Goal: Transaction & Acquisition: Purchase product/service

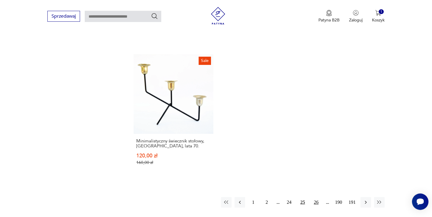
click at [313, 197] on button "26" at bounding box center [316, 202] width 11 height 11
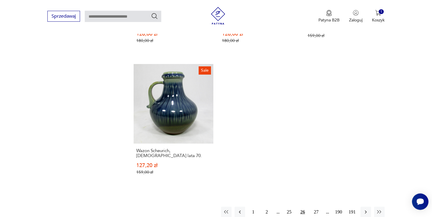
scroll to position [808, 0]
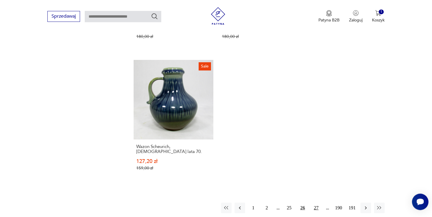
click at [316, 203] on button "27" at bounding box center [316, 208] width 11 height 11
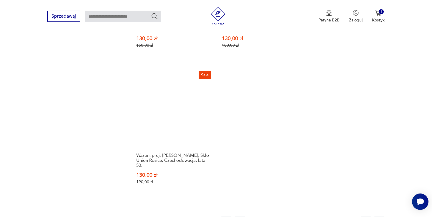
scroll to position [816, 0]
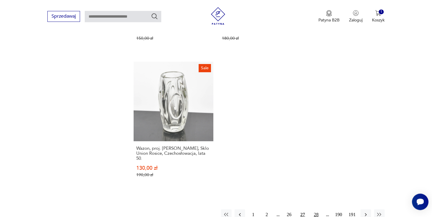
click at [315, 210] on button "28" at bounding box center [316, 215] width 11 height 11
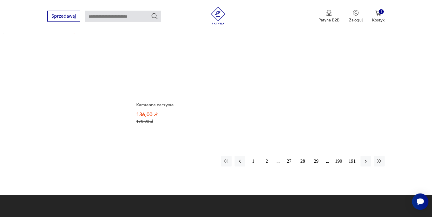
scroll to position [852, 0]
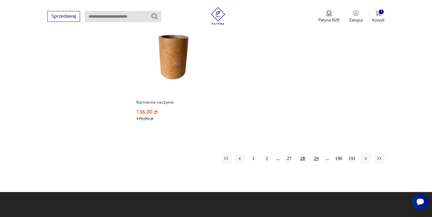
click at [316, 154] on button "29" at bounding box center [316, 159] width 11 height 11
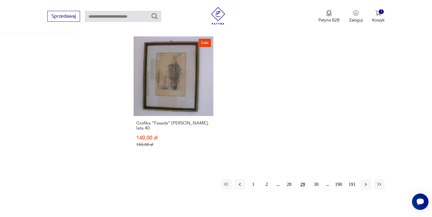
scroll to position [837, 0]
click at [315, 179] on button "30" at bounding box center [316, 184] width 11 height 11
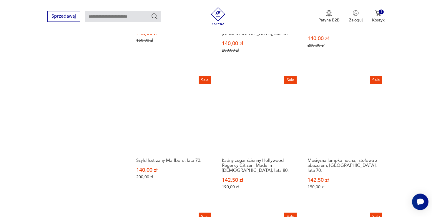
scroll to position [557, 0]
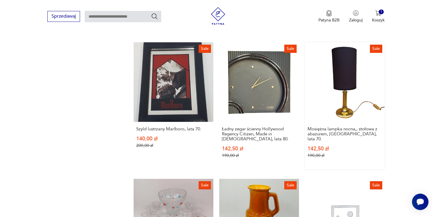
click at [349, 72] on link "Sale Mosiężna lampka nocna,, stołowa z abażurem, [GEOGRAPHIC_DATA], lata 70. 14…" at bounding box center [345, 105] width 80 height 127
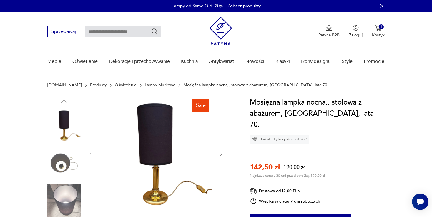
click at [219, 156] on icon "button" at bounding box center [221, 154] width 5 height 5
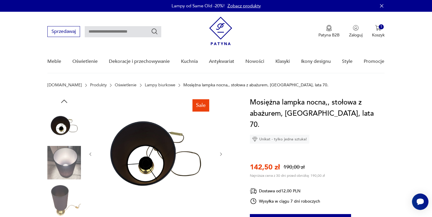
click at [219, 156] on icon "button" at bounding box center [221, 154] width 5 height 5
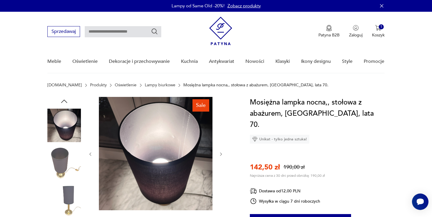
click at [219, 156] on icon "button" at bounding box center [221, 154] width 5 height 5
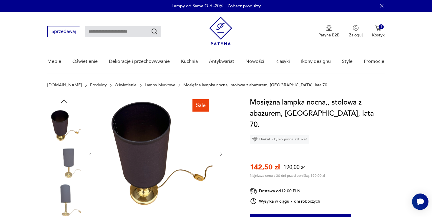
click at [219, 156] on icon "button" at bounding box center [221, 154] width 5 height 5
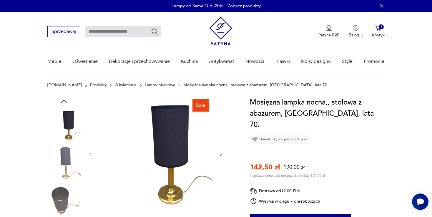
click at [219, 156] on icon "button" at bounding box center [221, 154] width 5 height 5
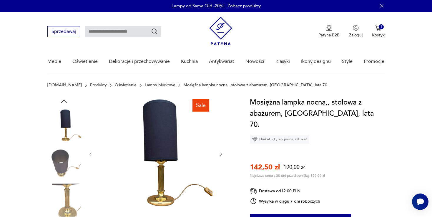
click at [219, 156] on icon "button" at bounding box center [221, 154] width 5 height 5
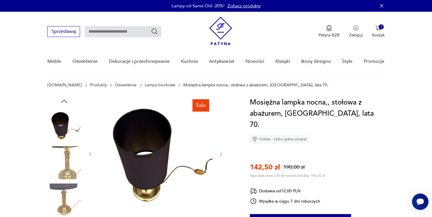
click at [219, 156] on icon "button" at bounding box center [221, 154] width 5 height 5
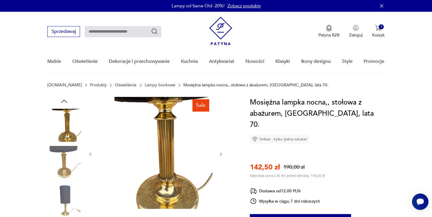
click at [219, 156] on icon "button" at bounding box center [221, 154] width 5 height 5
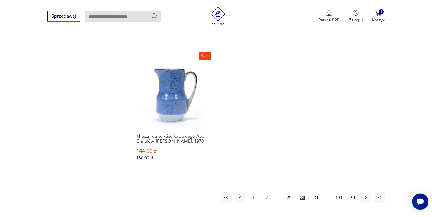
scroll to position [820, 0]
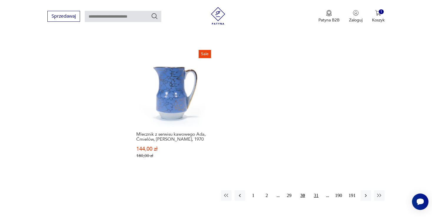
click at [316, 191] on button "31" at bounding box center [316, 196] width 11 height 11
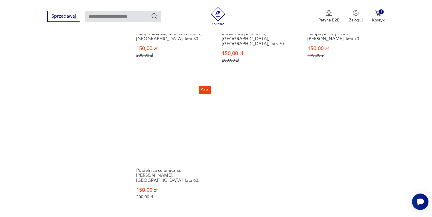
scroll to position [790, 0]
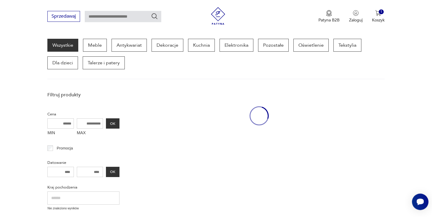
scroll to position [76, 0]
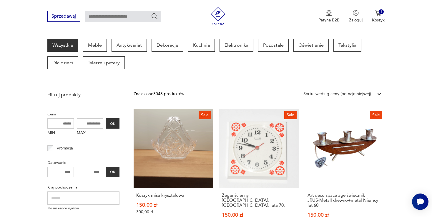
click at [316, 198] on h3 "Art deco space age świecznik JRUS‑Metall drewno+metal Niemcy lat 60." at bounding box center [344, 200] width 74 height 15
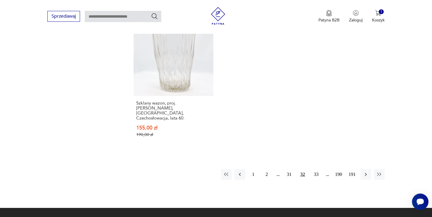
scroll to position [858, 0]
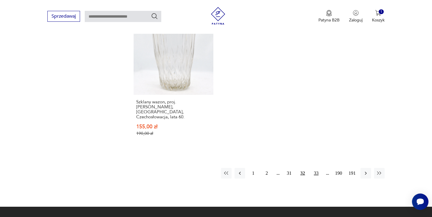
click at [316, 168] on button "33" at bounding box center [316, 173] width 11 height 11
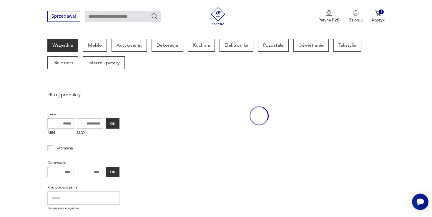
scroll to position [76, 0]
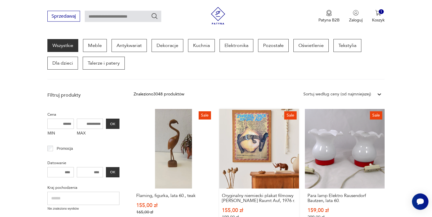
click at [248, 153] on link "Sale Oryginalny niemiecki plakat filmowy [PERSON_NAME] Raumt Auf, 1976 r. 155,0…" at bounding box center [259, 170] width 80 height 122
